Goal: Book appointment/travel/reservation

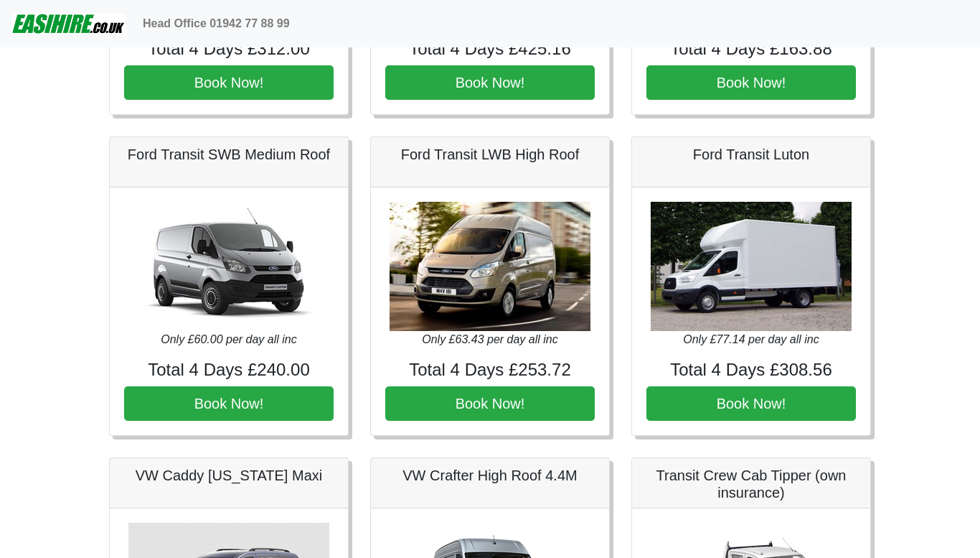
scroll to position [616, 0]
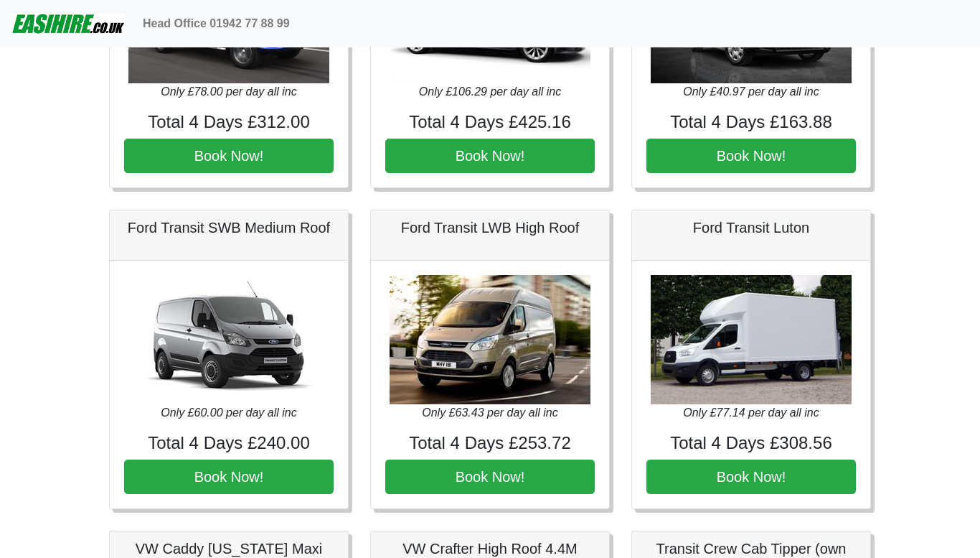
scroll to position [535, 0]
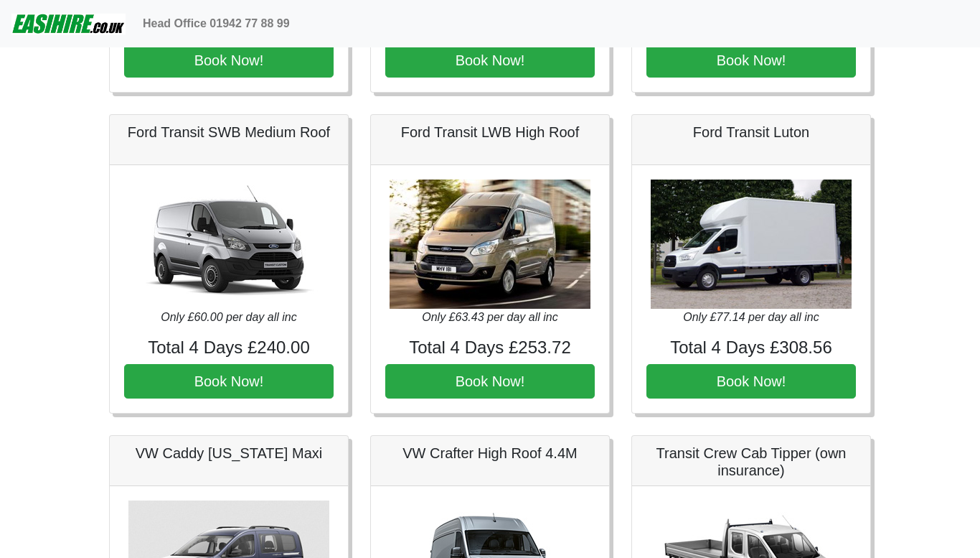
scroll to position [631, 0]
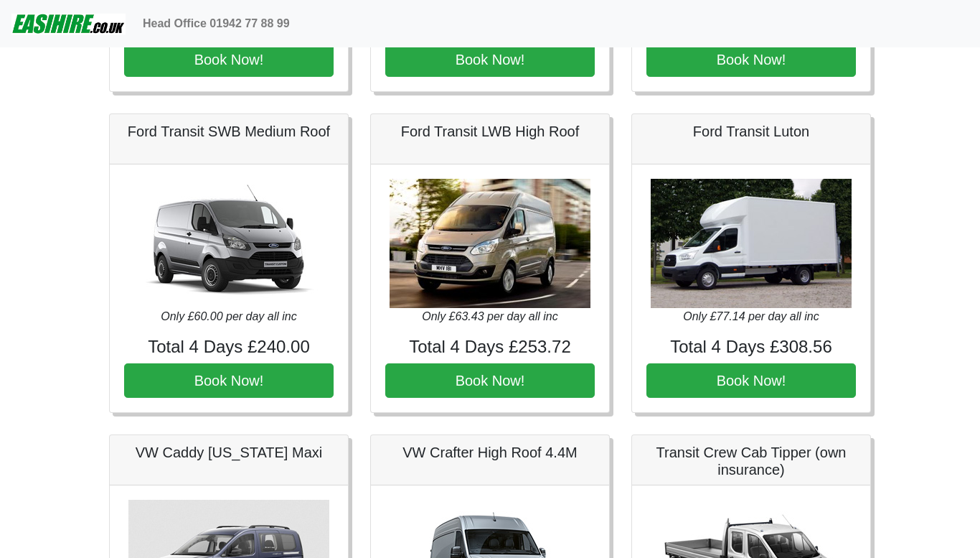
click at [219, 349] on h4 "Total 4 Days £240.00" at bounding box center [229, 347] width 210 height 21
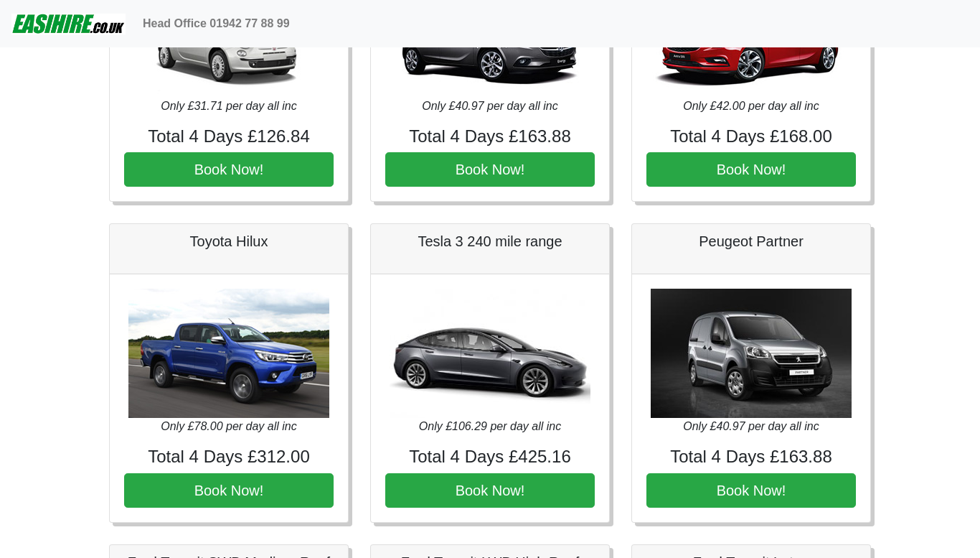
scroll to position [0, 0]
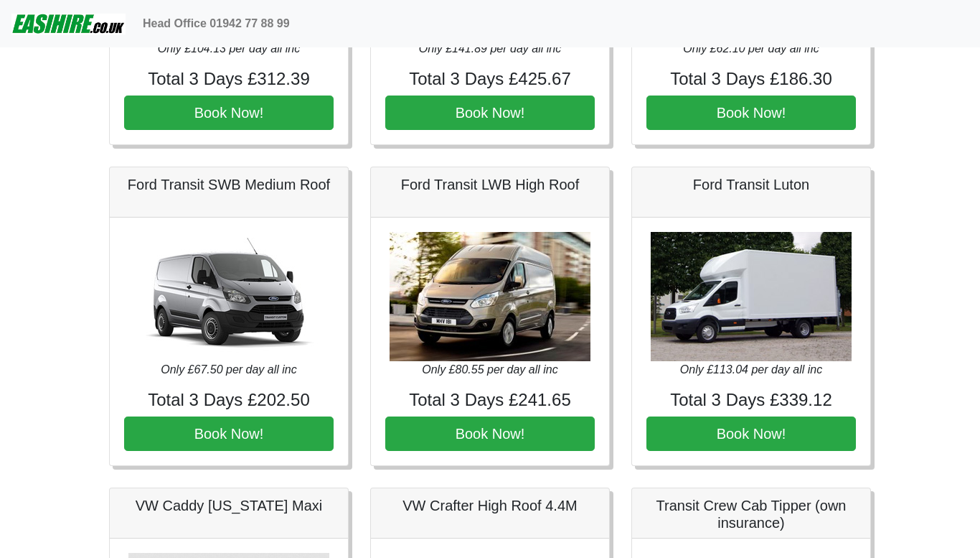
scroll to position [579, 0]
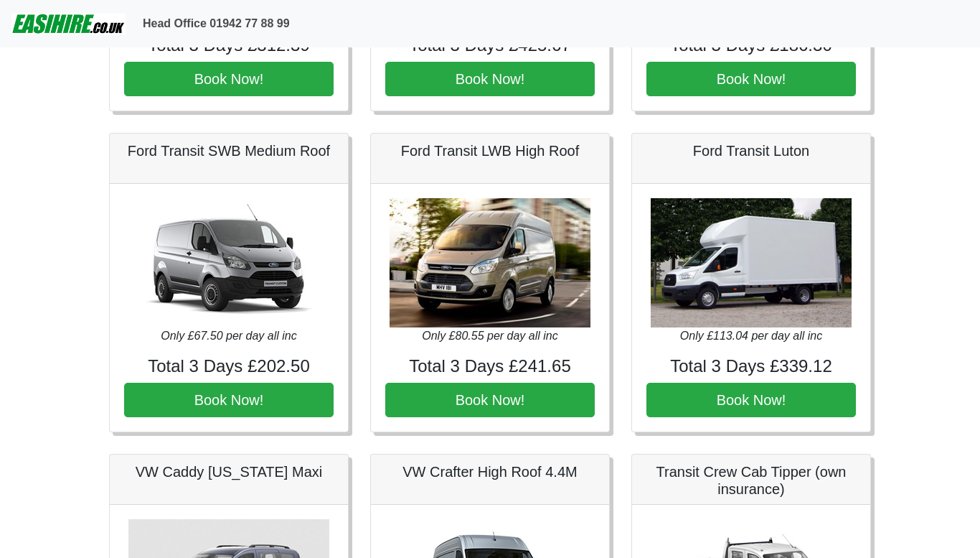
scroll to position [611, 0]
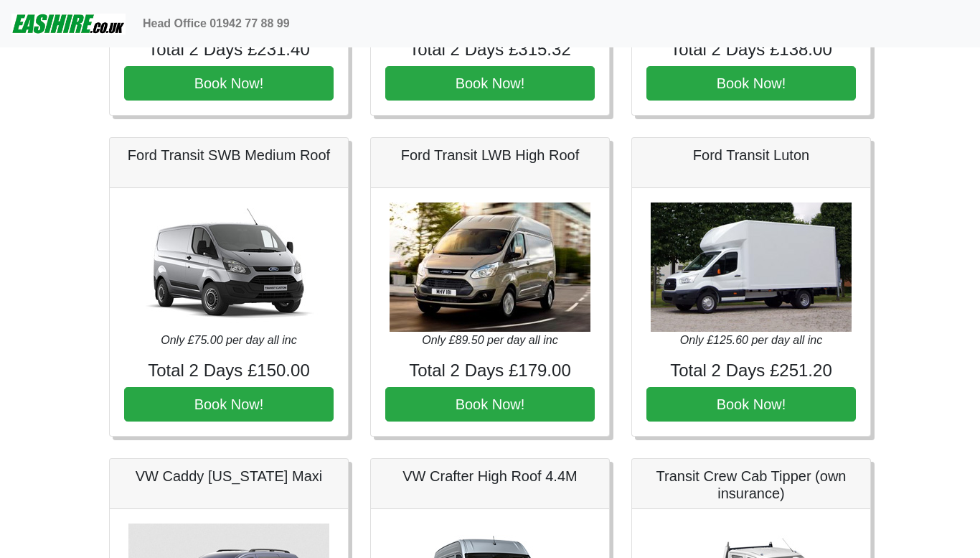
scroll to position [614, 0]
